Goal: Task Accomplishment & Management: Manage account settings

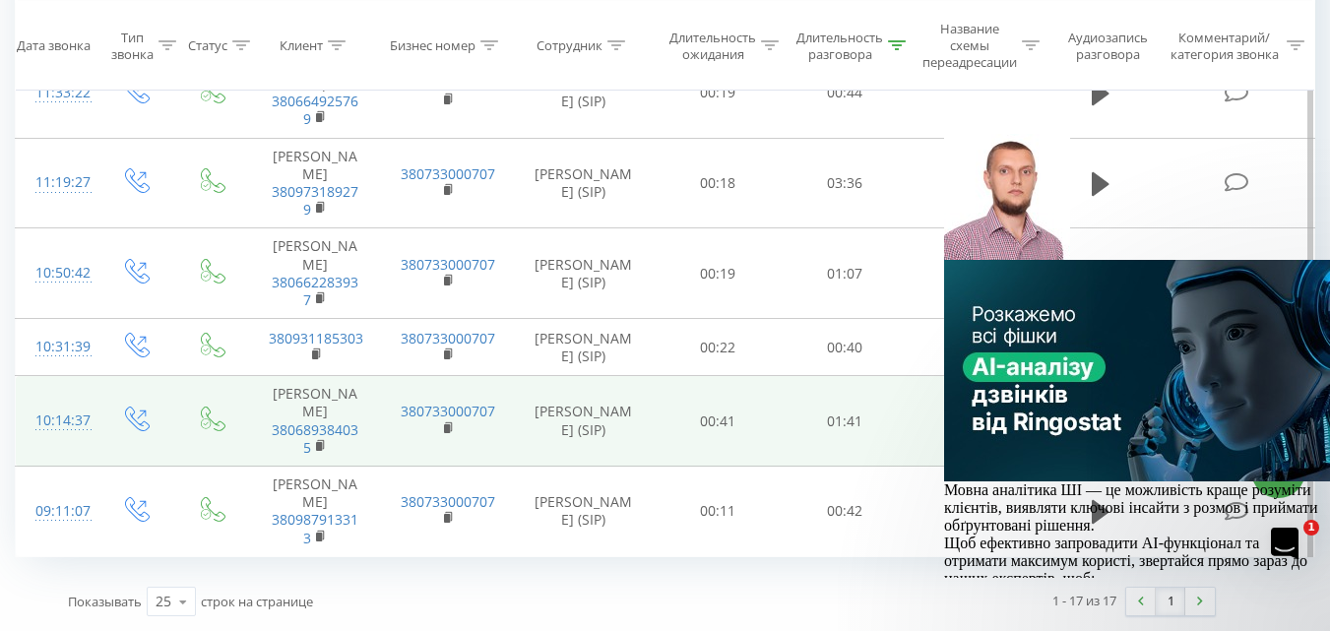
scroll to position [1372, 0]
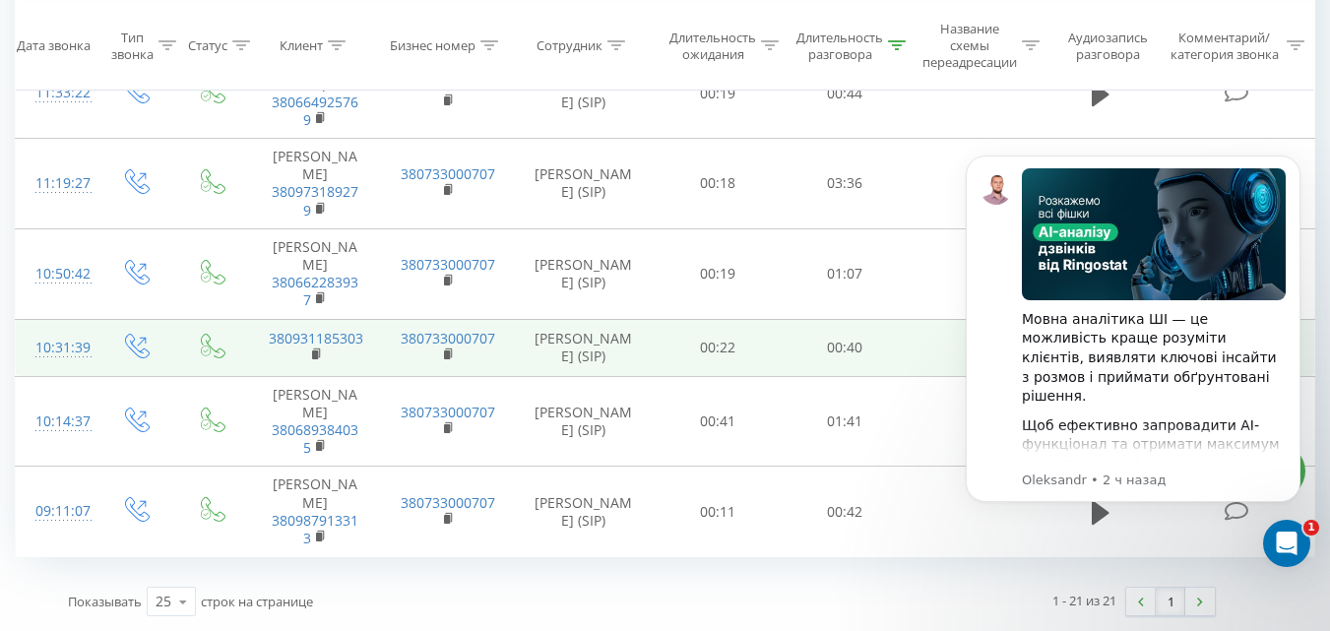
scroll to position [1789, 0]
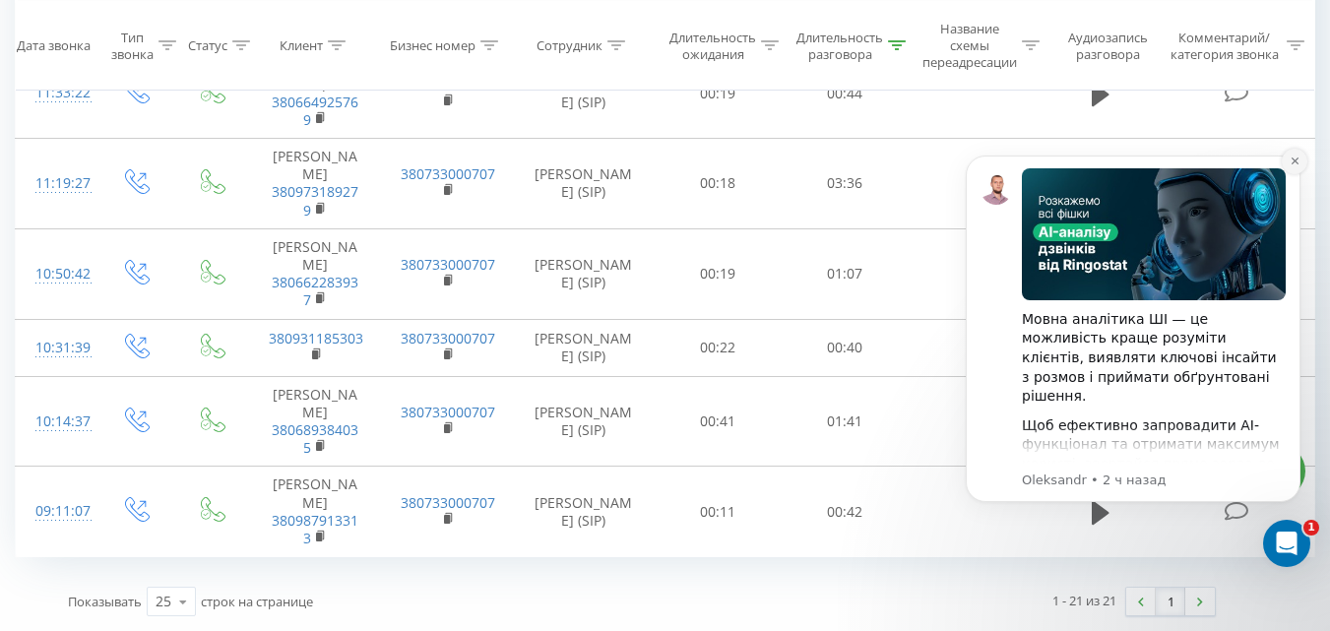
click at [1291, 164] on icon "Dismiss notification" at bounding box center [1294, 161] width 11 height 11
